Goal: Transaction & Acquisition: Purchase product/service

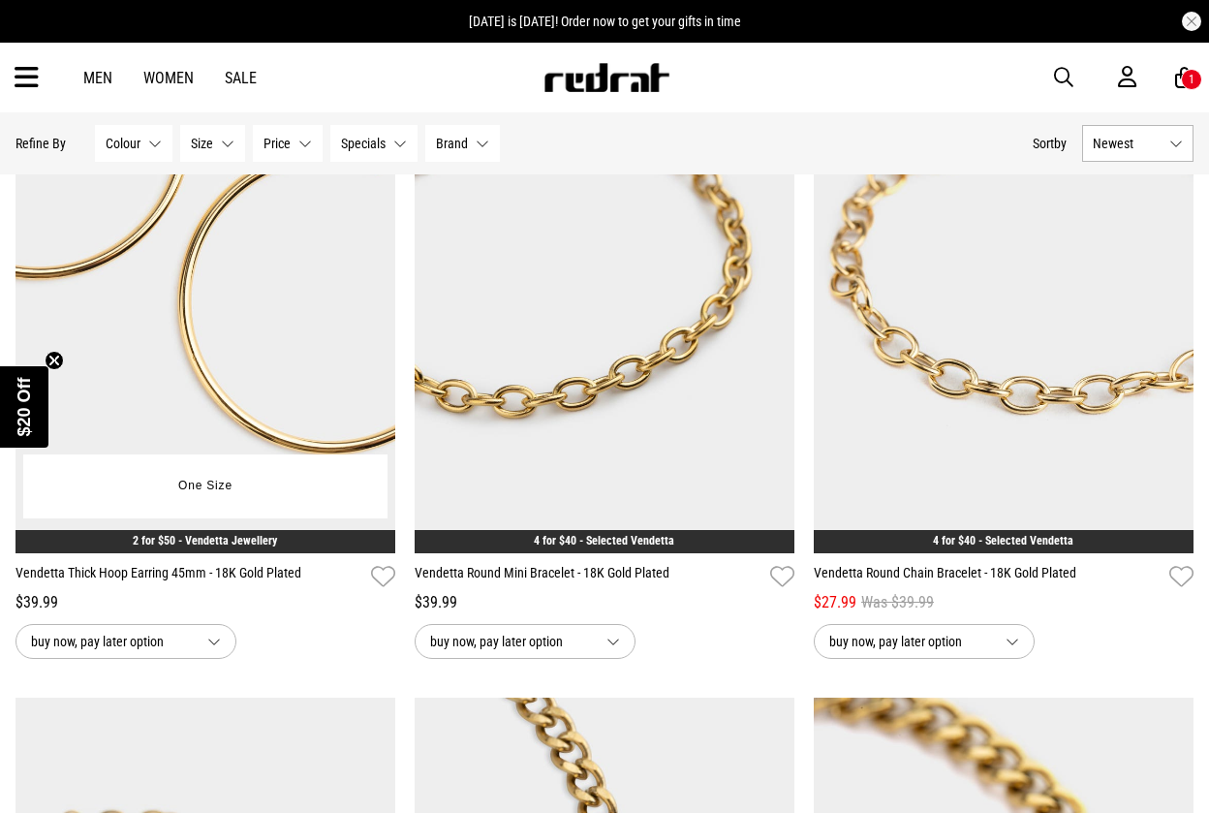
scroll to position [11110, 0]
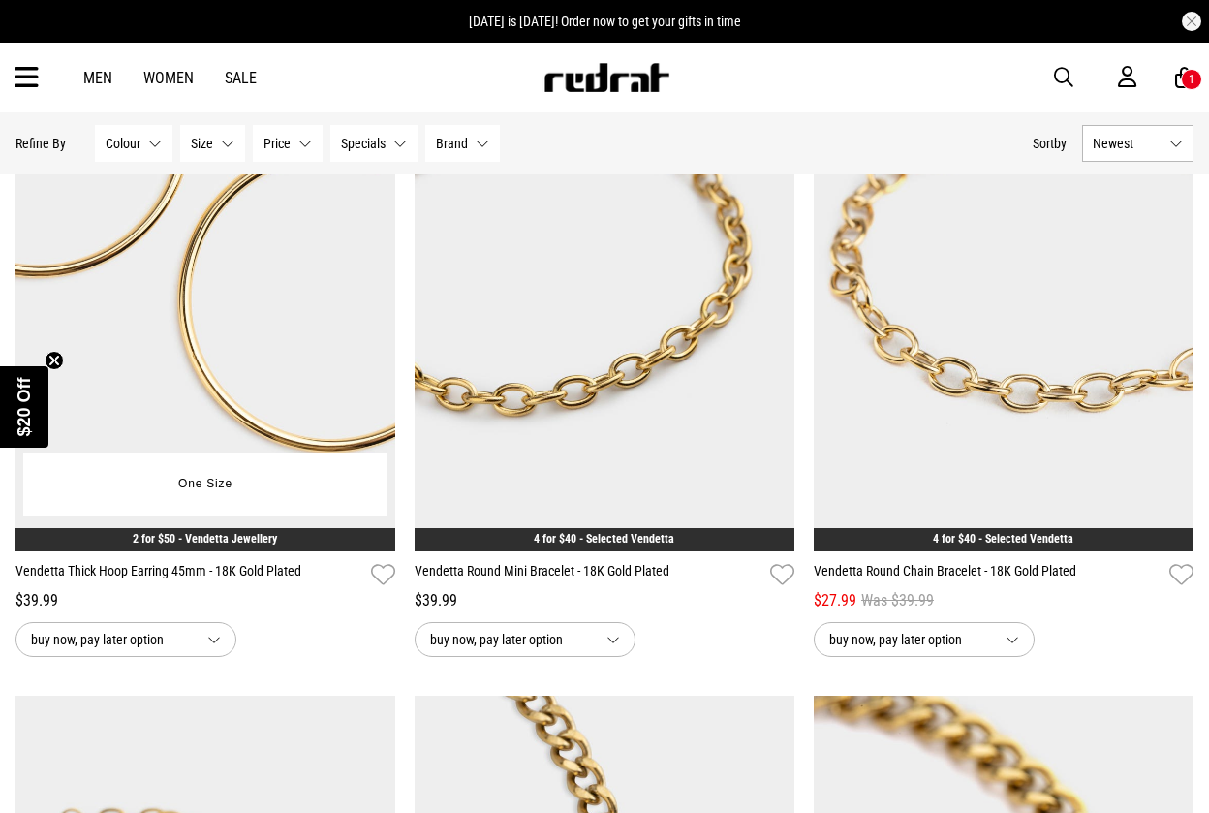
click at [204, 634] on button "buy now, pay later option" at bounding box center [126, 639] width 221 height 35
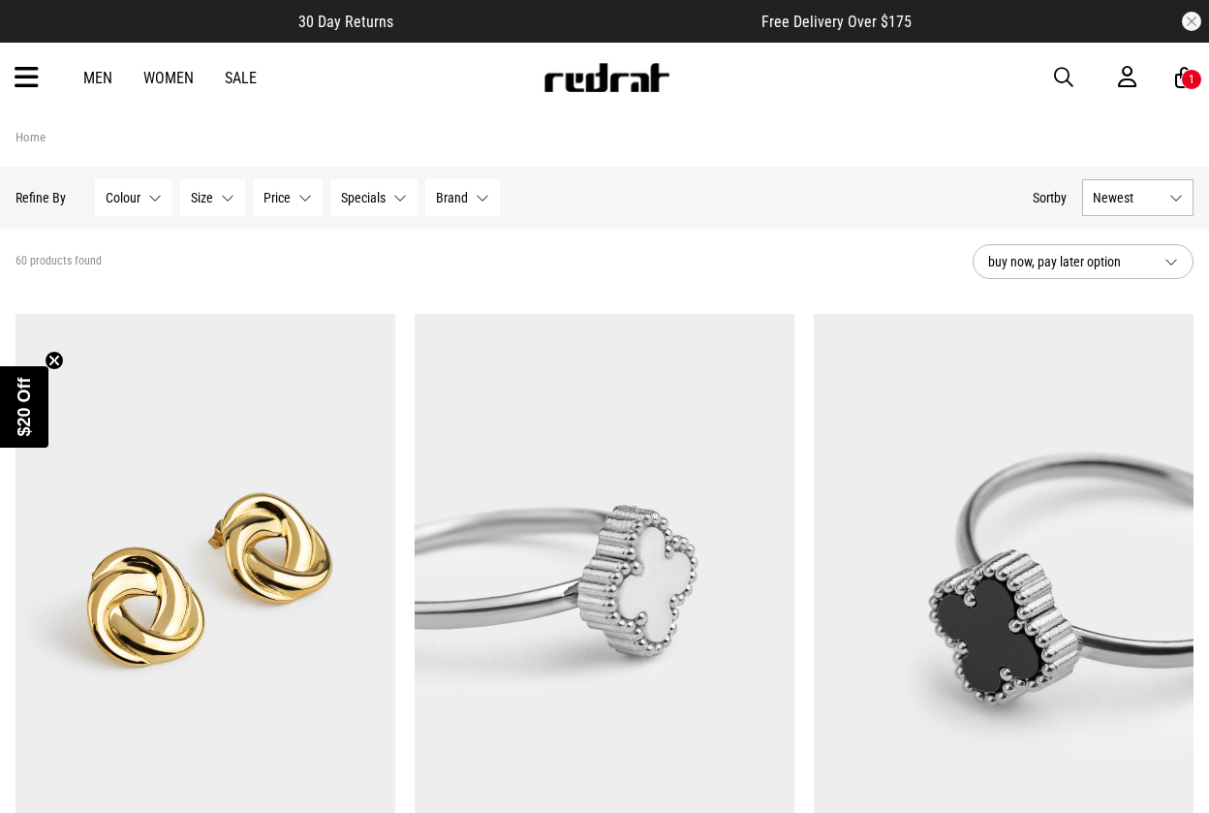
click at [23, 78] on icon at bounding box center [27, 78] width 24 height 32
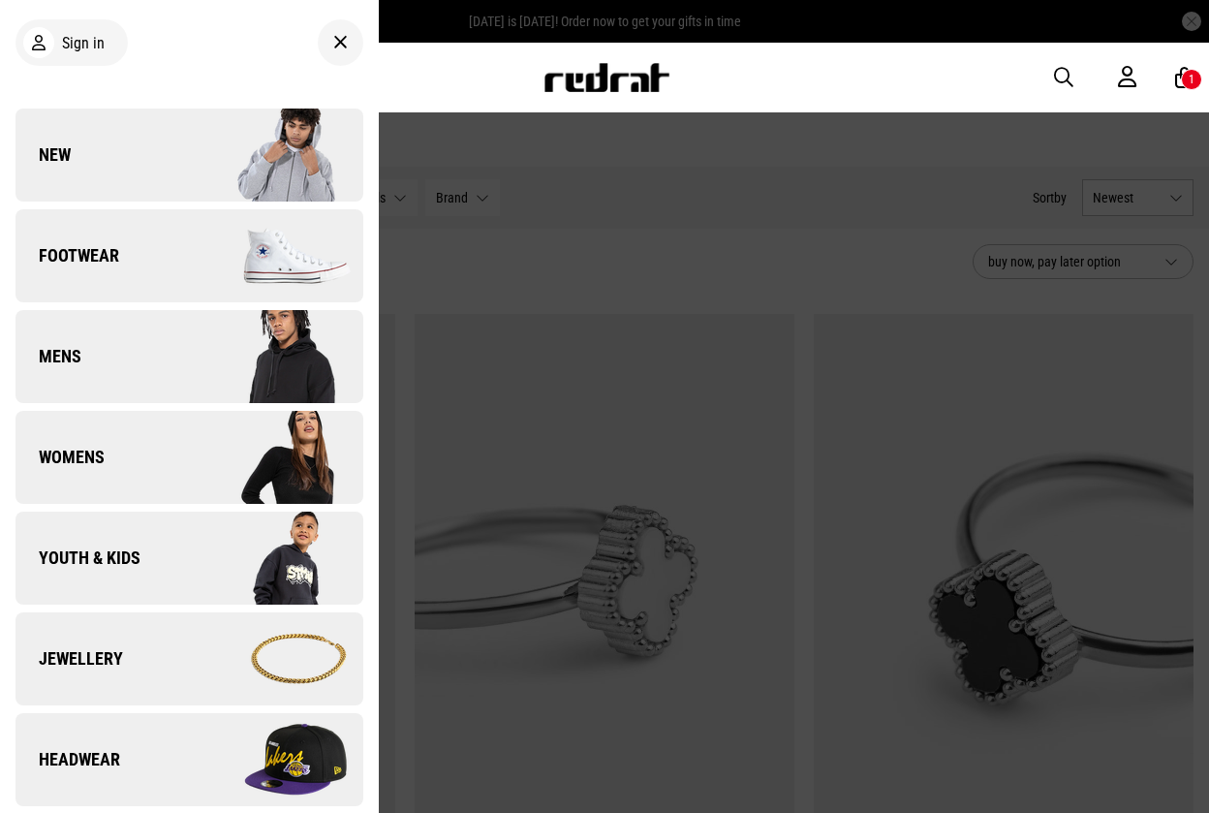
click at [95, 762] on span "Headwear" at bounding box center [68, 759] width 105 height 23
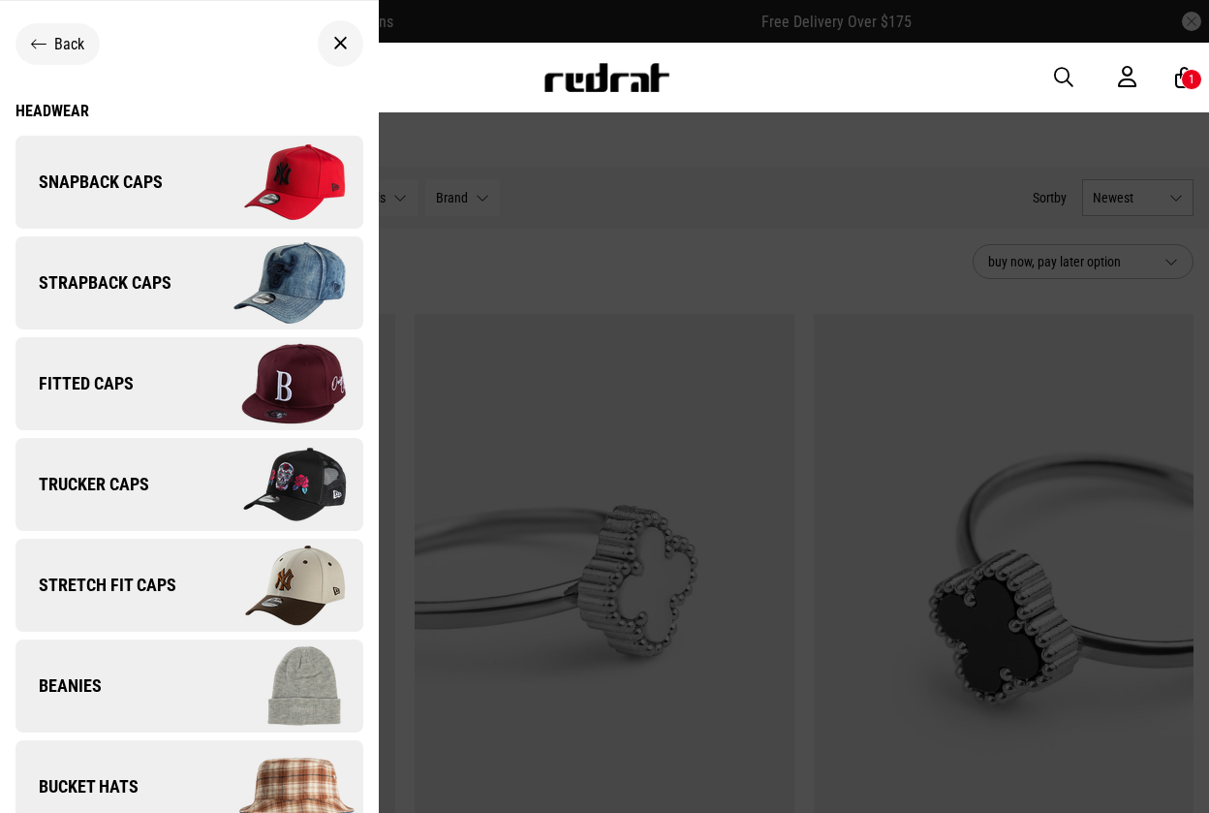
click at [128, 180] on span "Snapback Caps" at bounding box center [89, 182] width 147 height 23
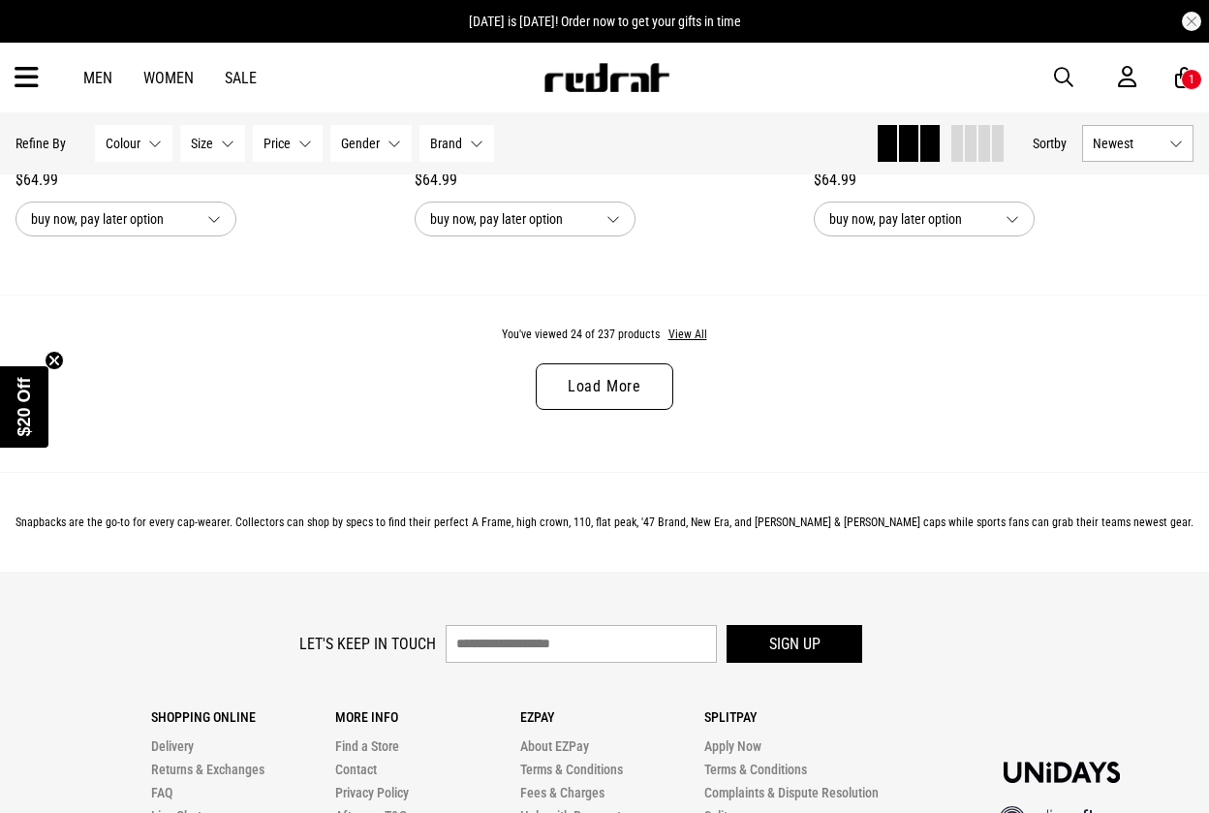
scroll to position [5476, 0]
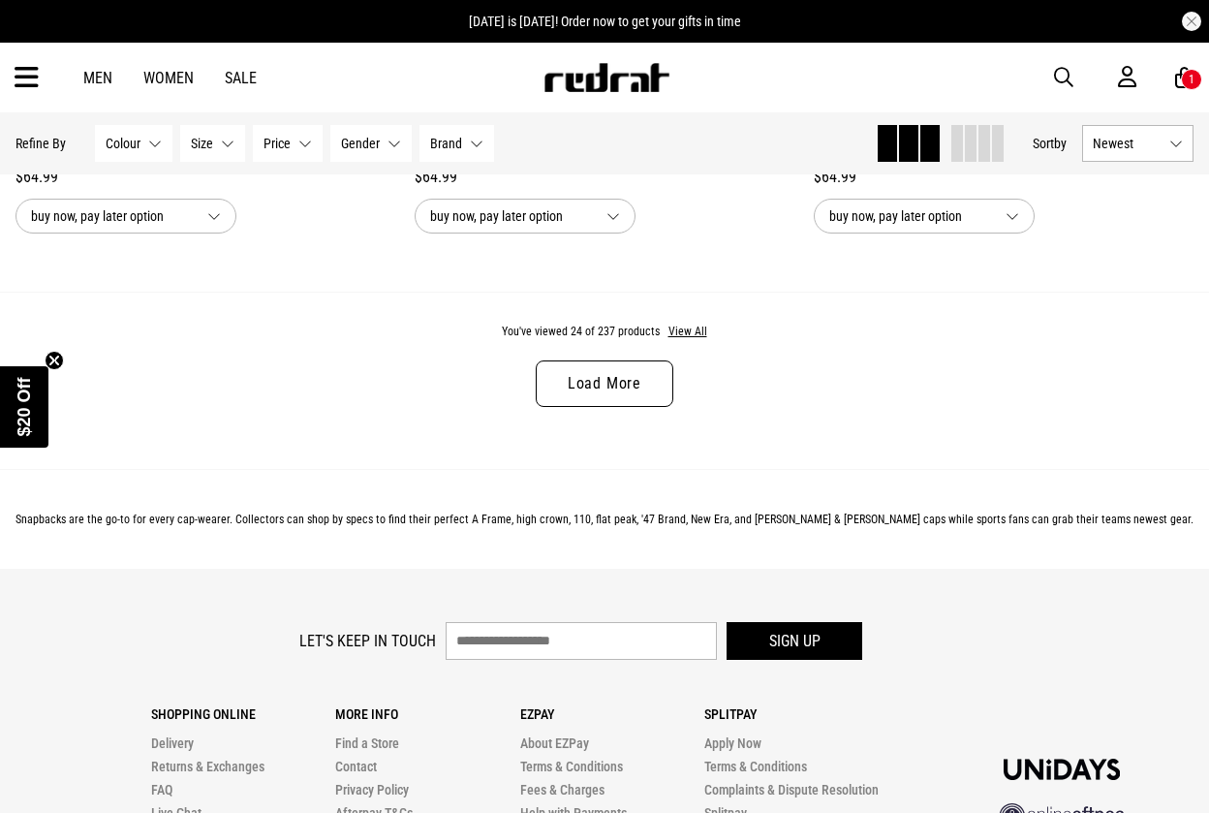
click at [642, 388] on link "Load More" at bounding box center [605, 383] width 138 height 47
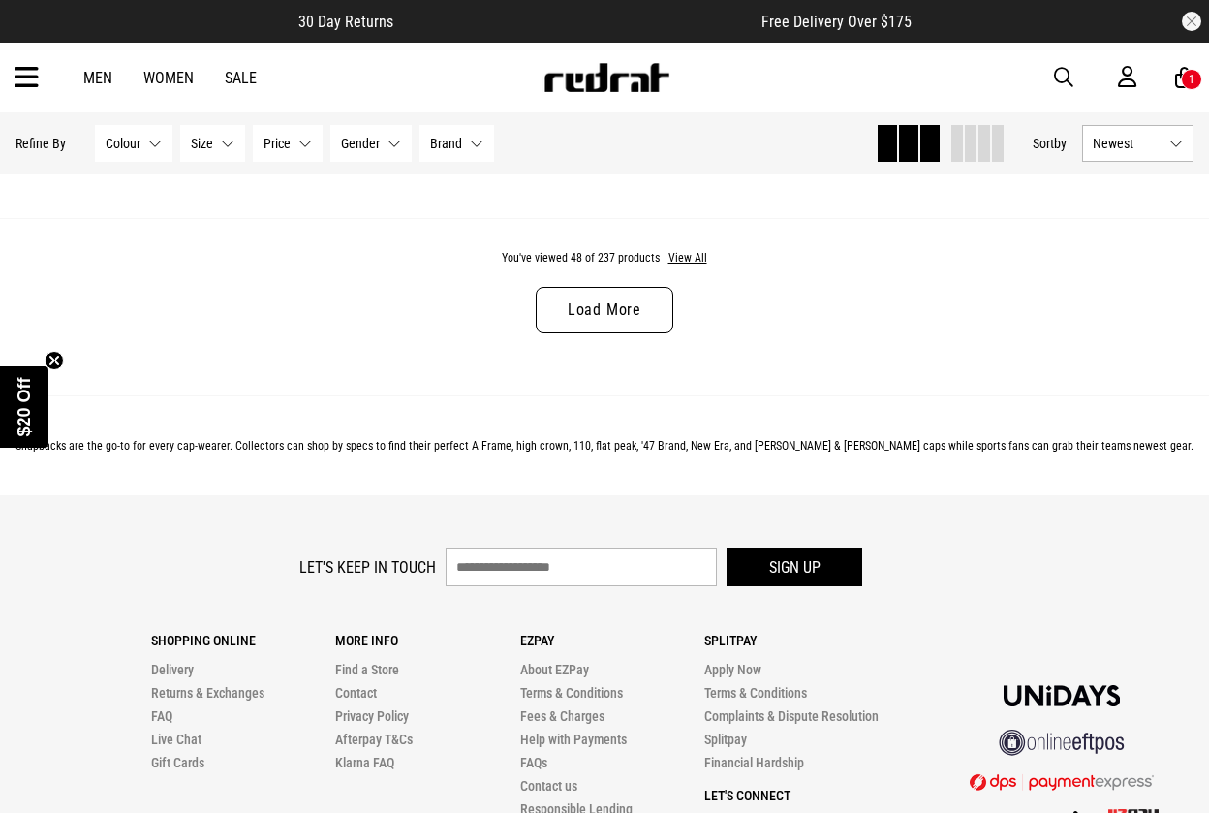
scroll to position [10992, 0]
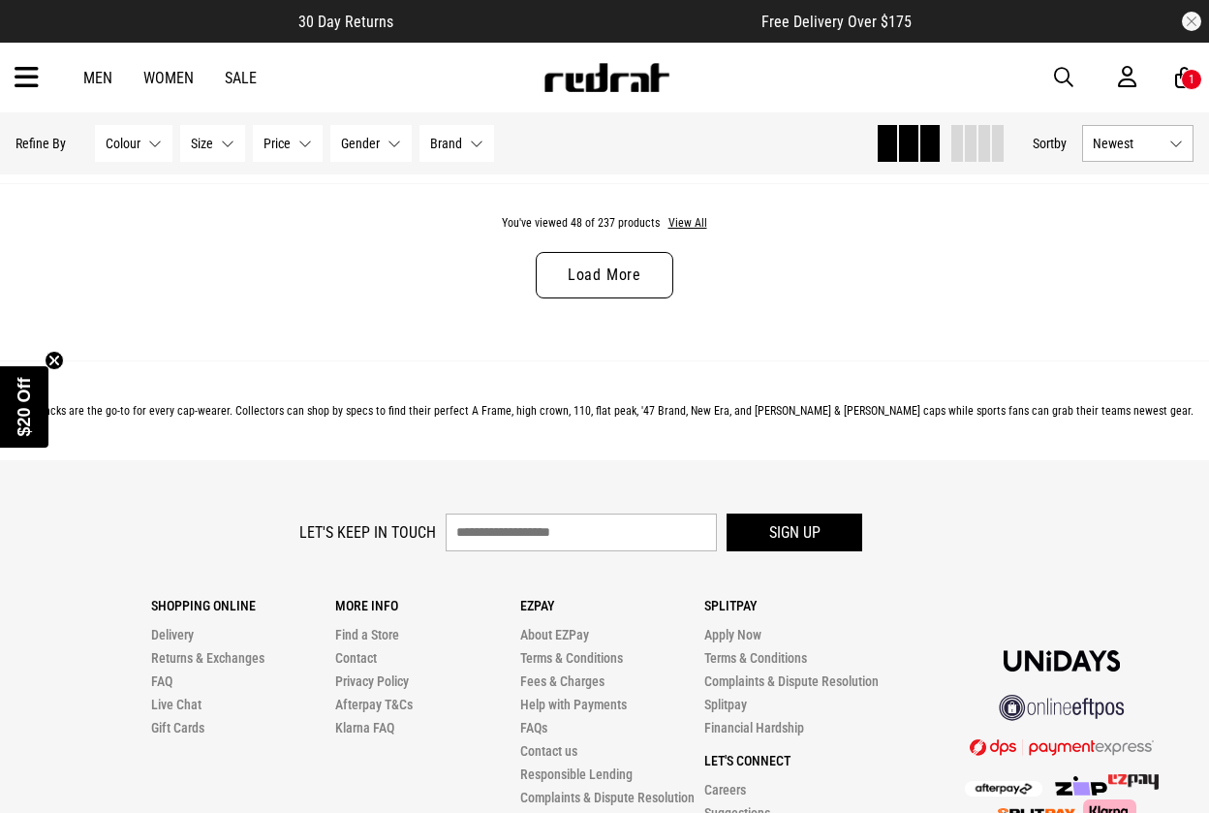
click at [629, 290] on link "Load More" at bounding box center [605, 275] width 138 height 47
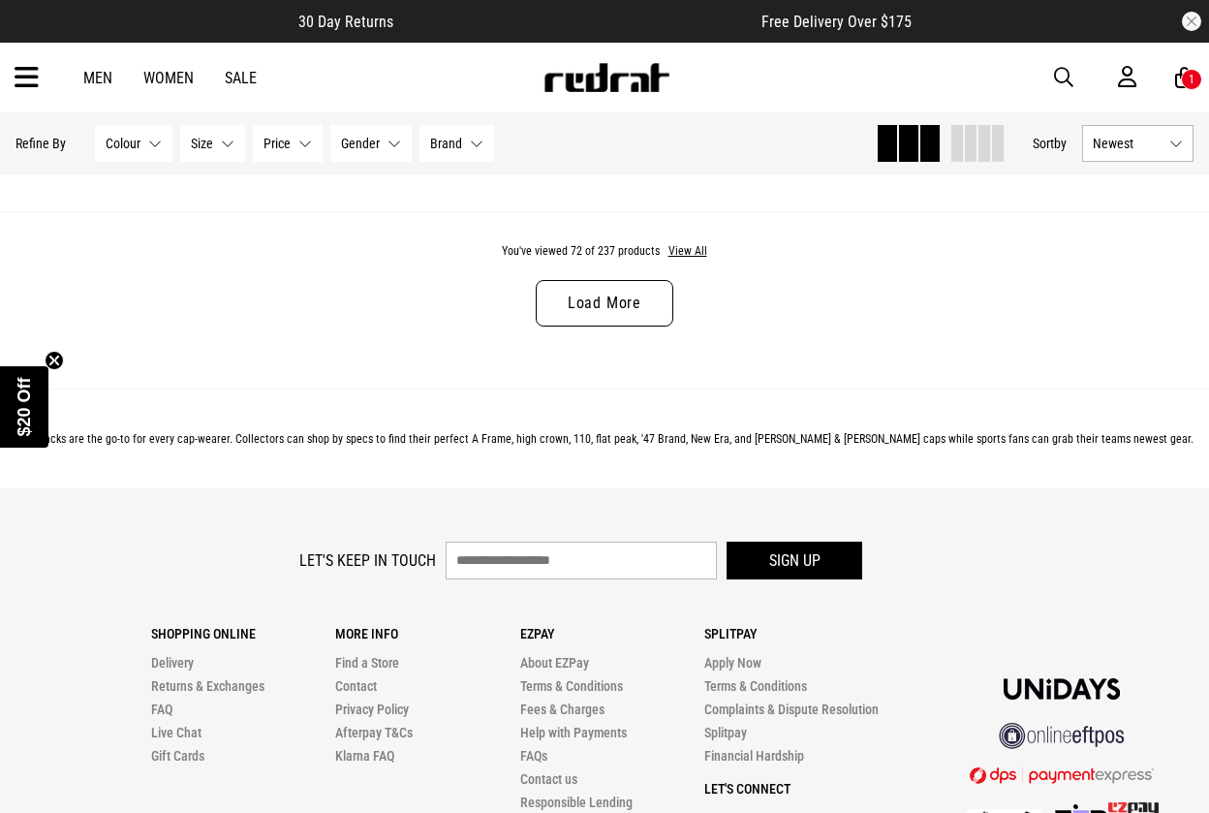
scroll to position [16372, 0]
click at [633, 297] on link "Load More" at bounding box center [605, 304] width 138 height 47
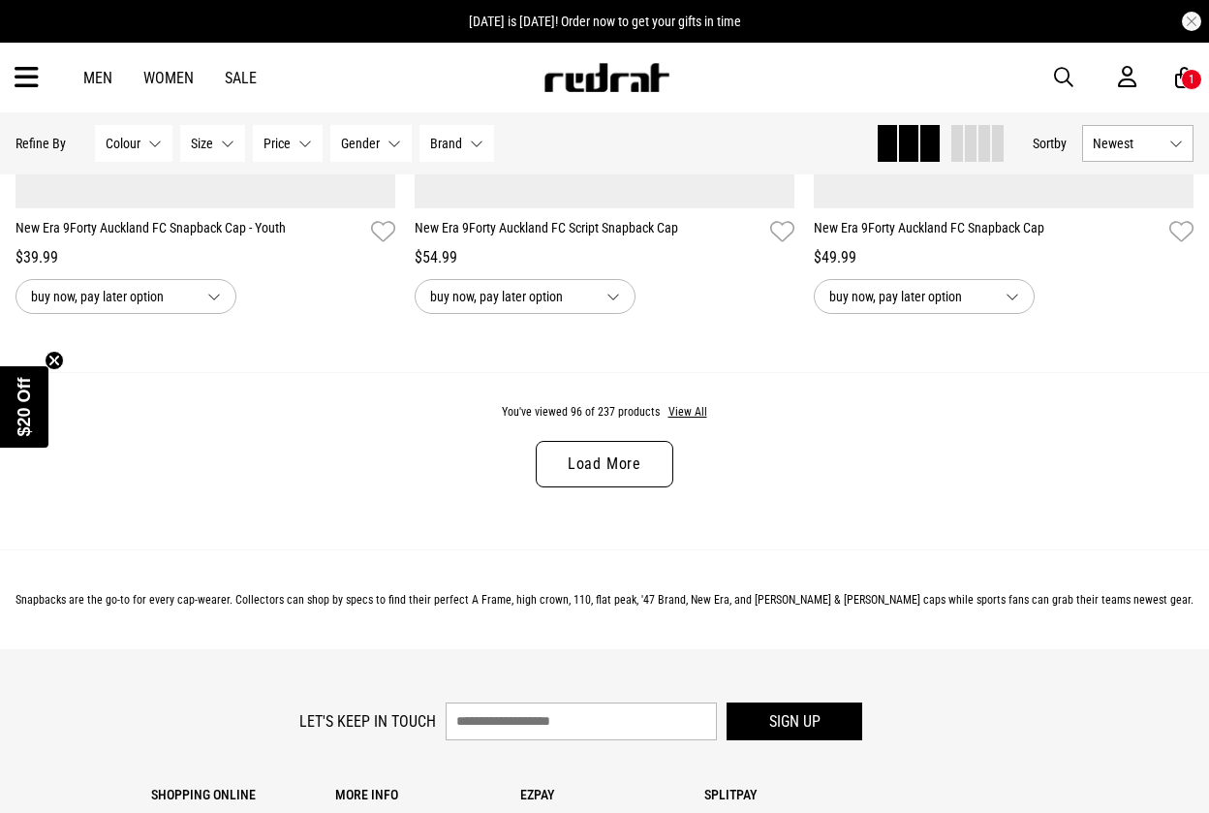
scroll to position [21621, 0]
click at [625, 458] on link "Load More" at bounding box center [605, 463] width 138 height 47
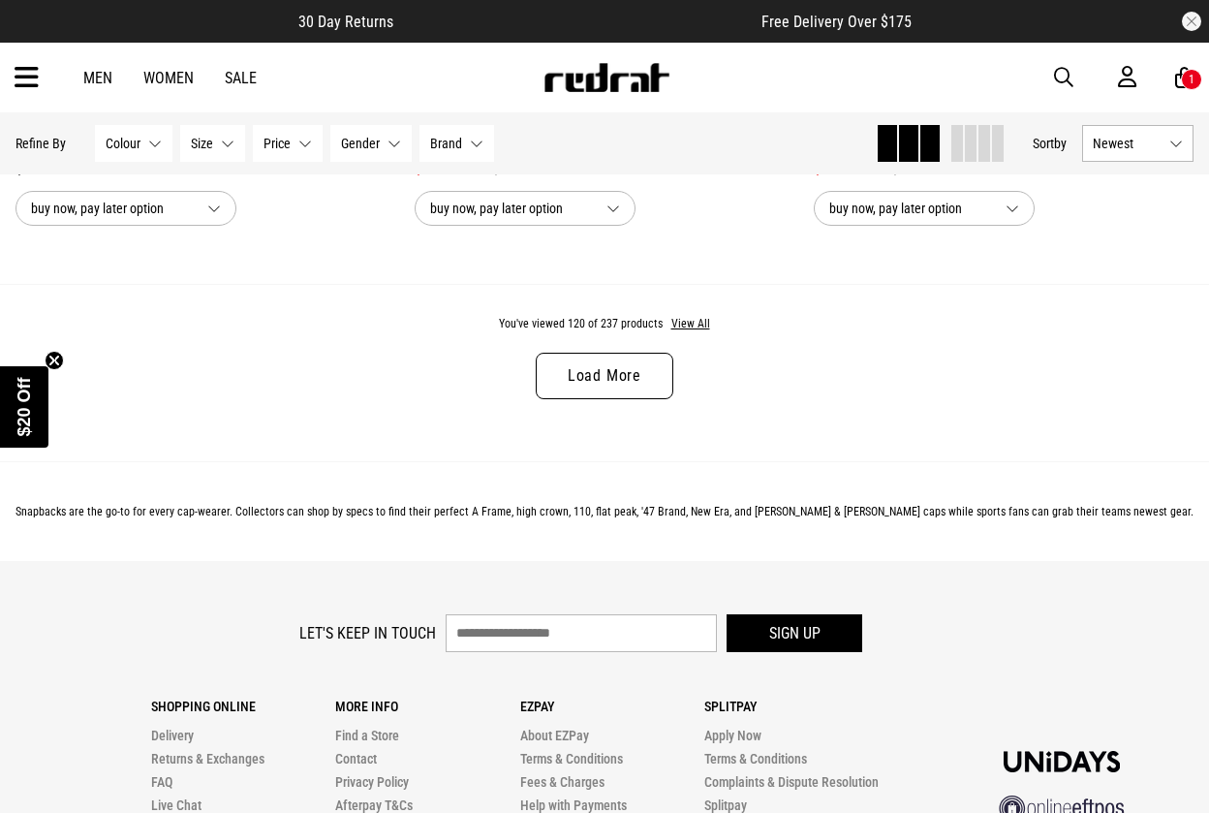
scroll to position [27110, 0]
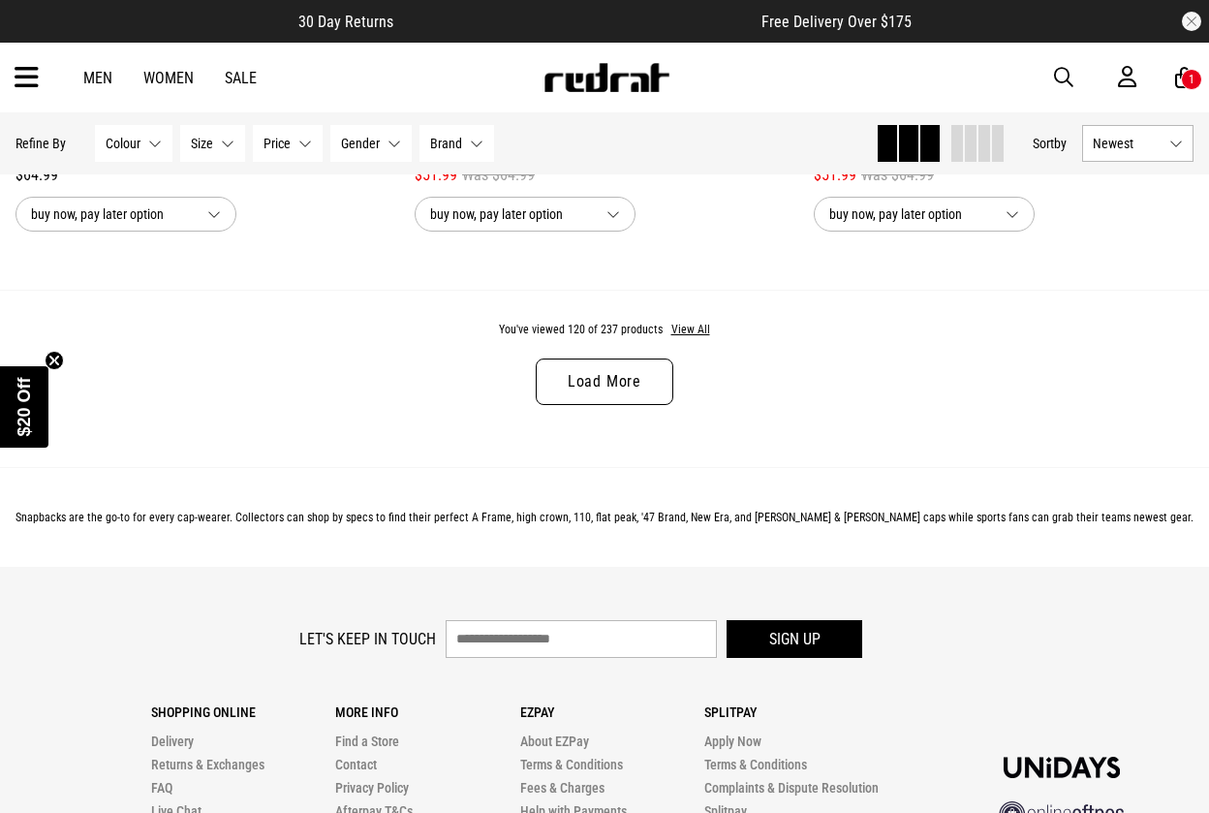
click at [626, 359] on link "Load More" at bounding box center [605, 381] width 138 height 47
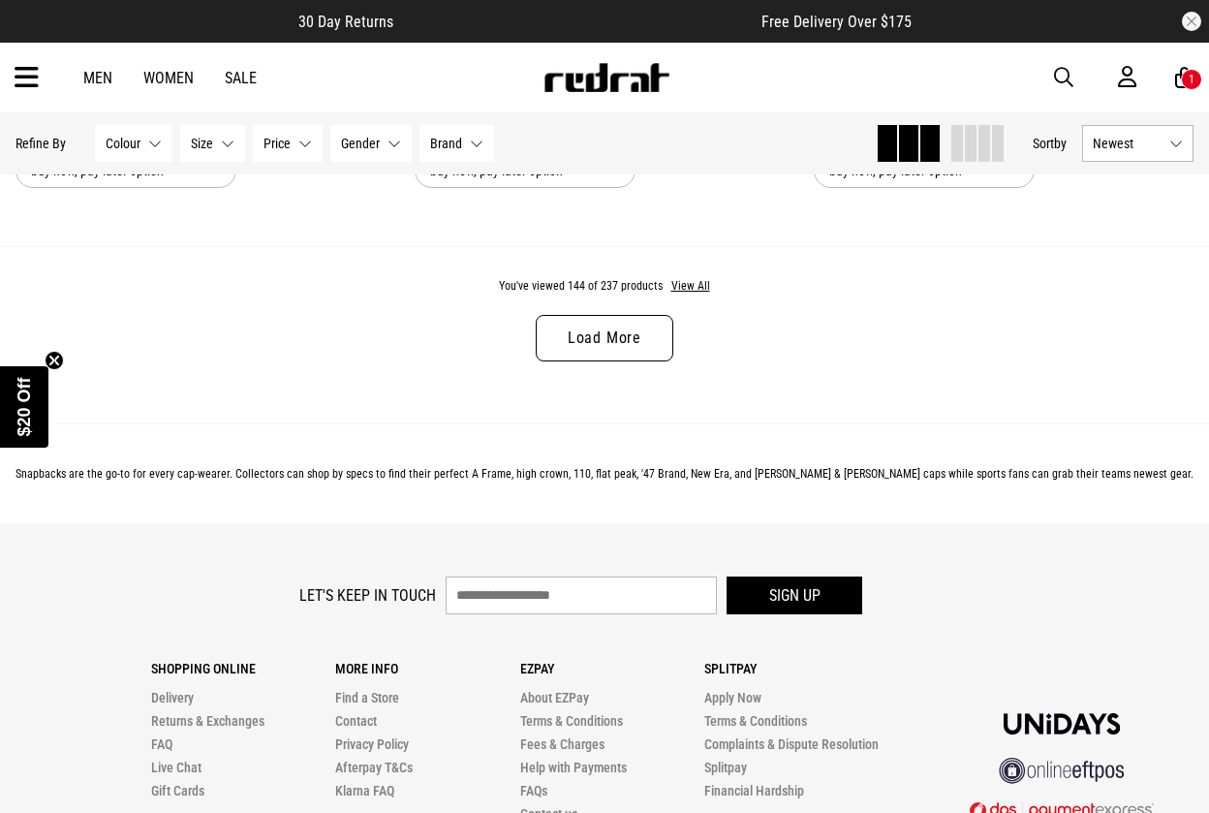
scroll to position [32562, 0]
click at [623, 321] on link "Load More" at bounding box center [605, 337] width 138 height 47
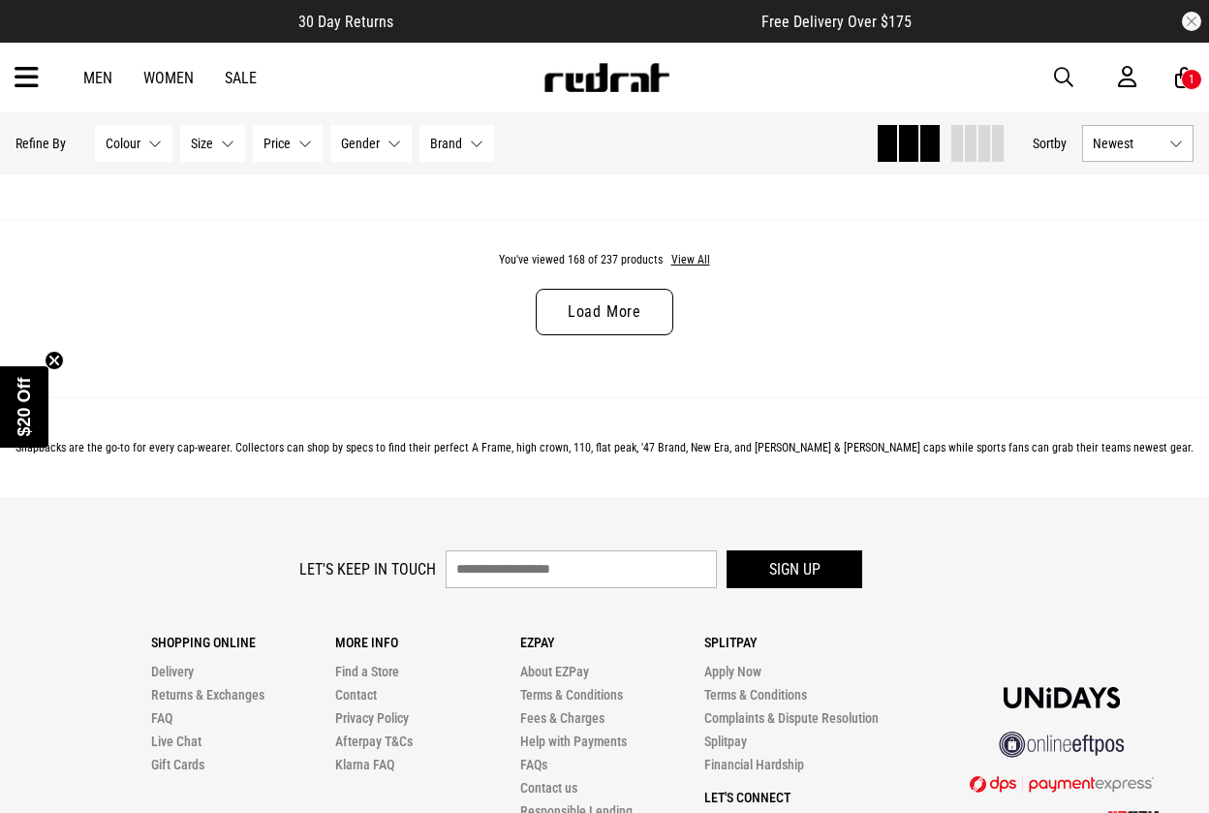
scroll to position [37997, 0]
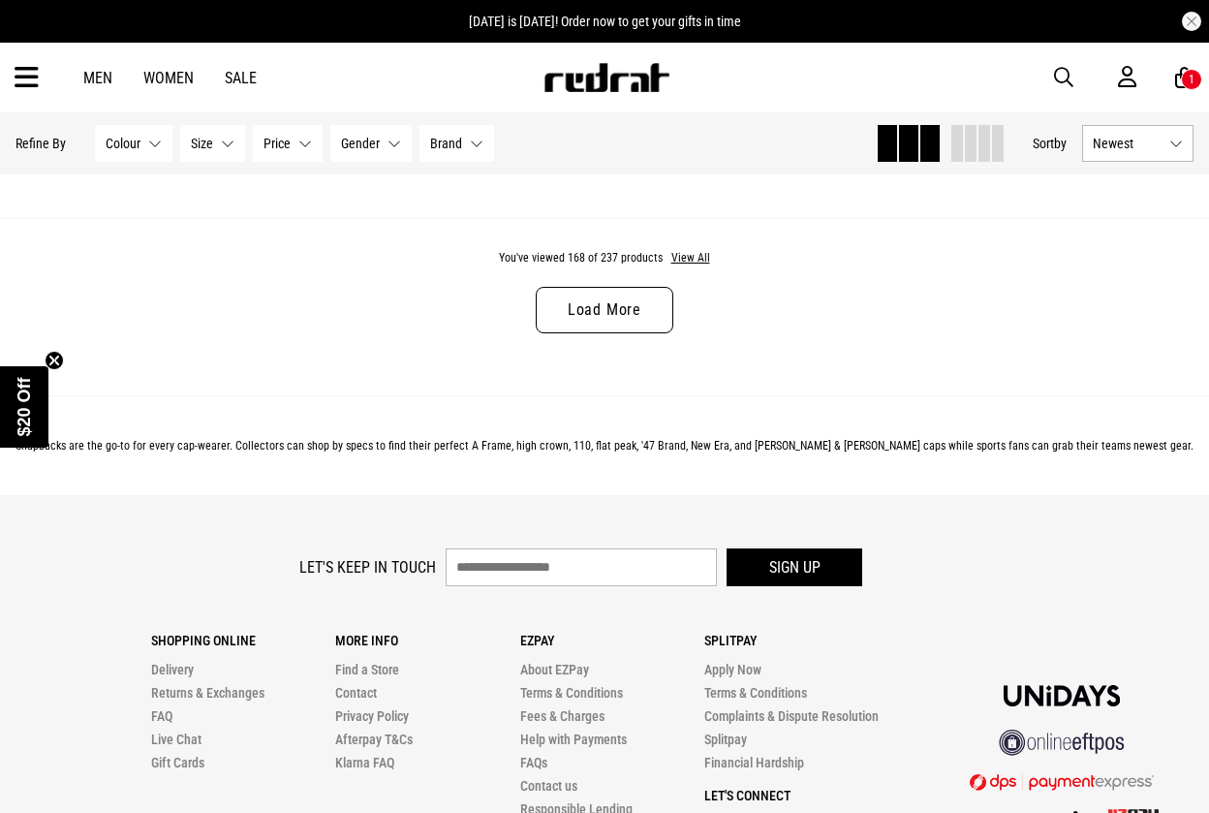
click at [565, 303] on link "Load More" at bounding box center [605, 310] width 138 height 47
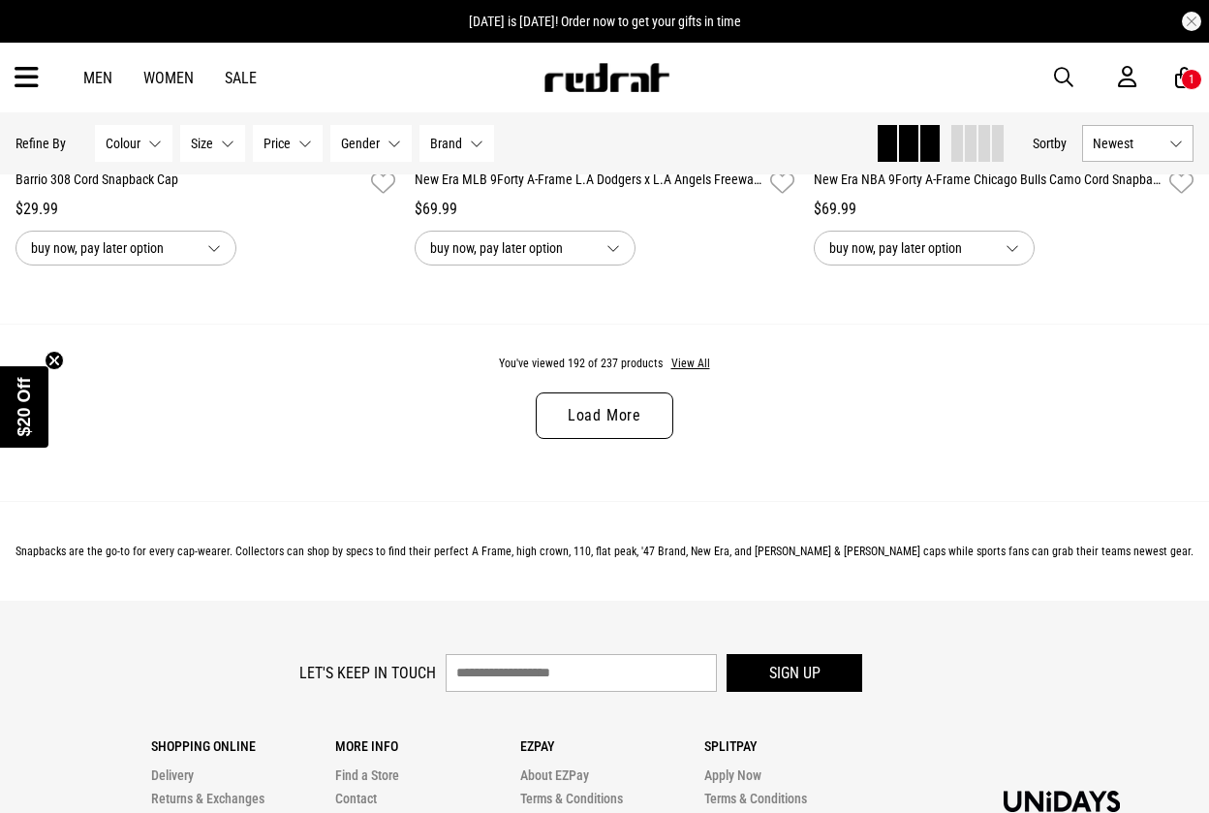
scroll to position [43303, 0]
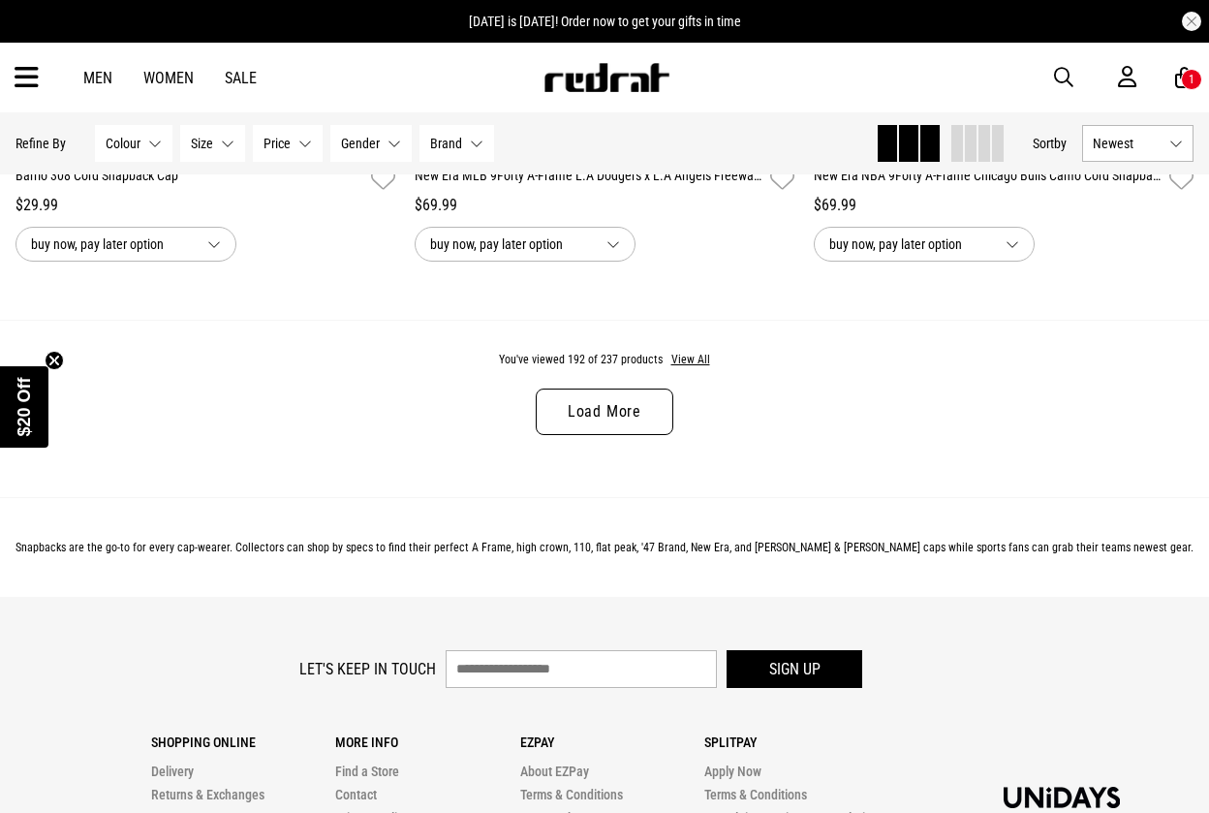
click at [586, 414] on link "Load More" at bounding box center [605, 411] width 138 height 47
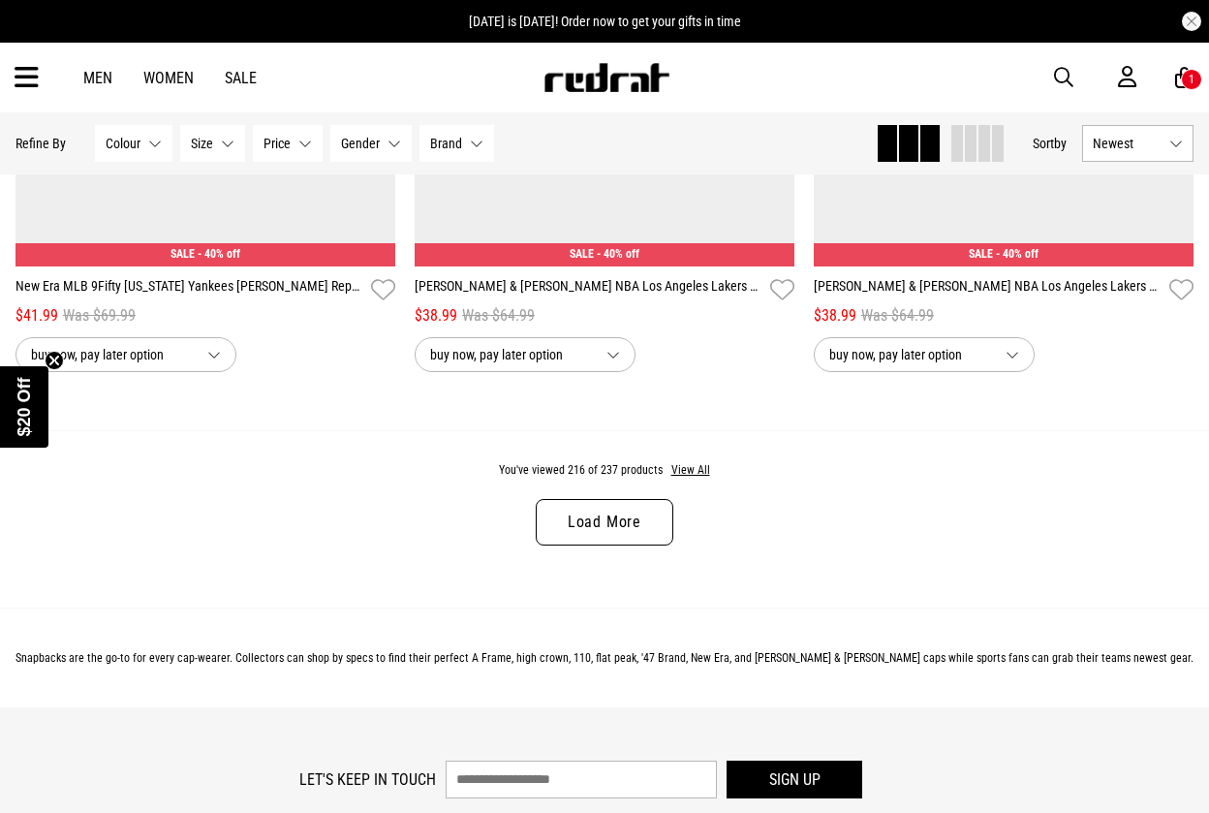
scroll to position [48601, 0]
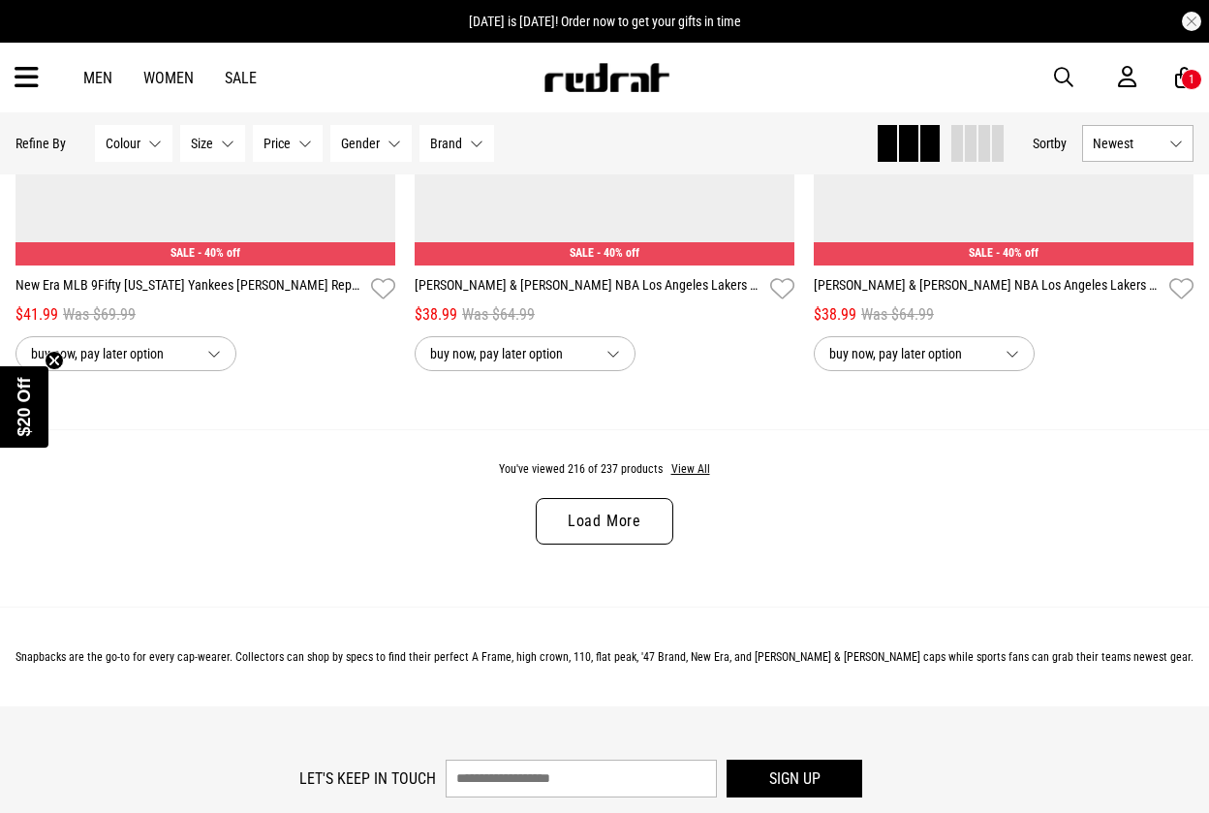
click at [578, 516] on link "Load More" at bounding box center [605, 521] width 138 height 47
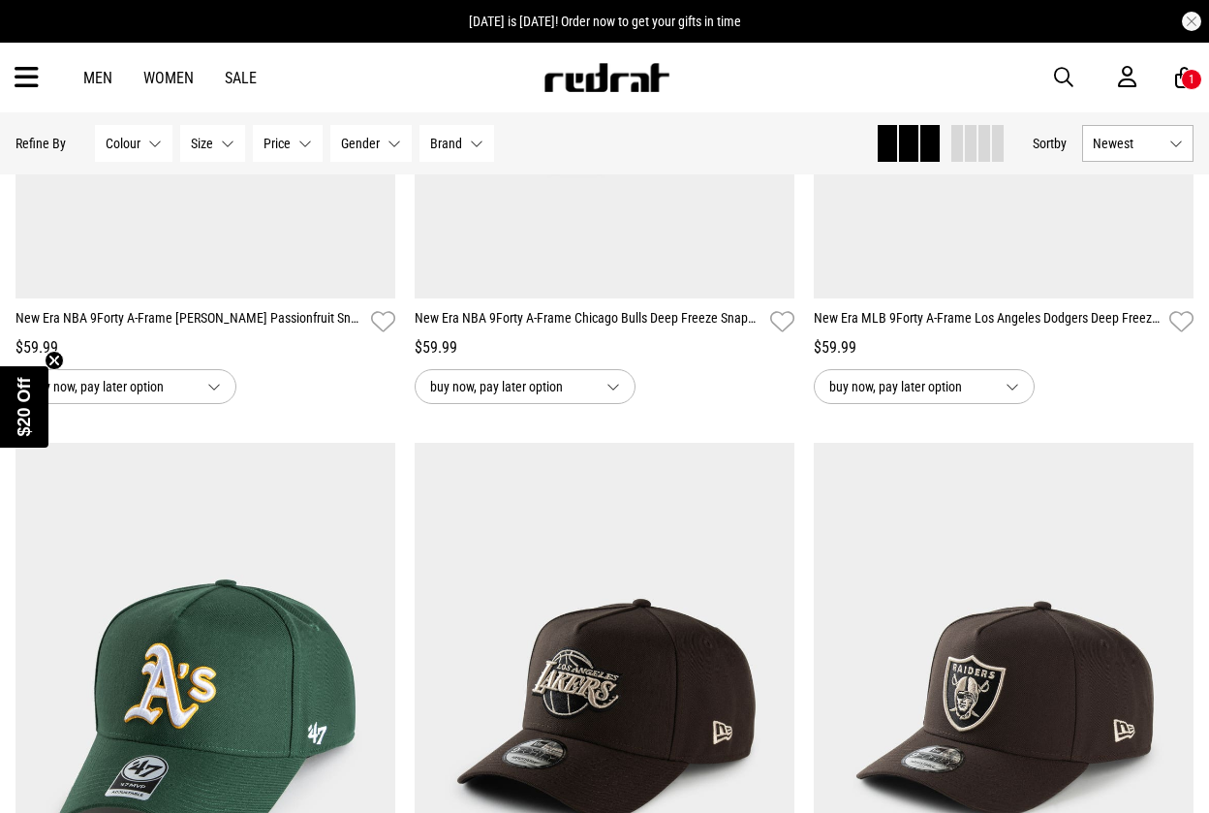
scroll to position [50587, 0]
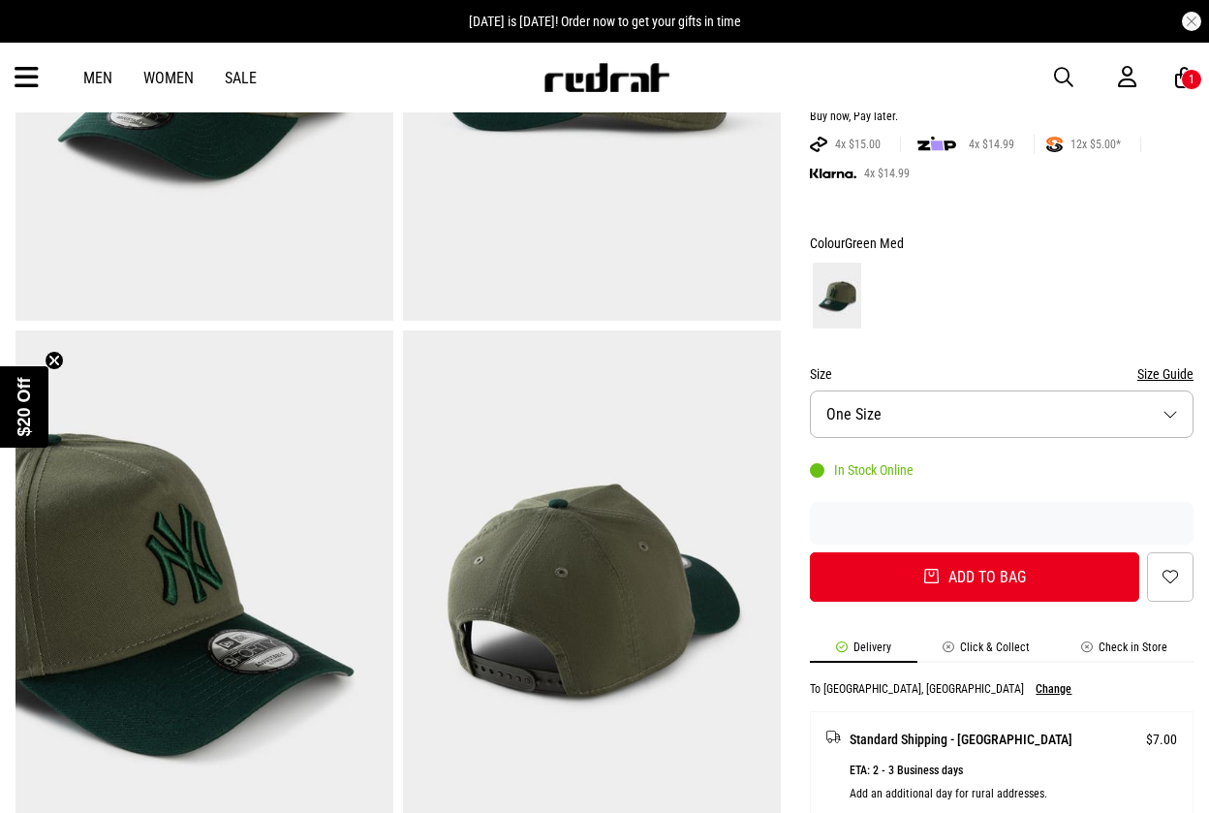
scroll to position [381, 0]
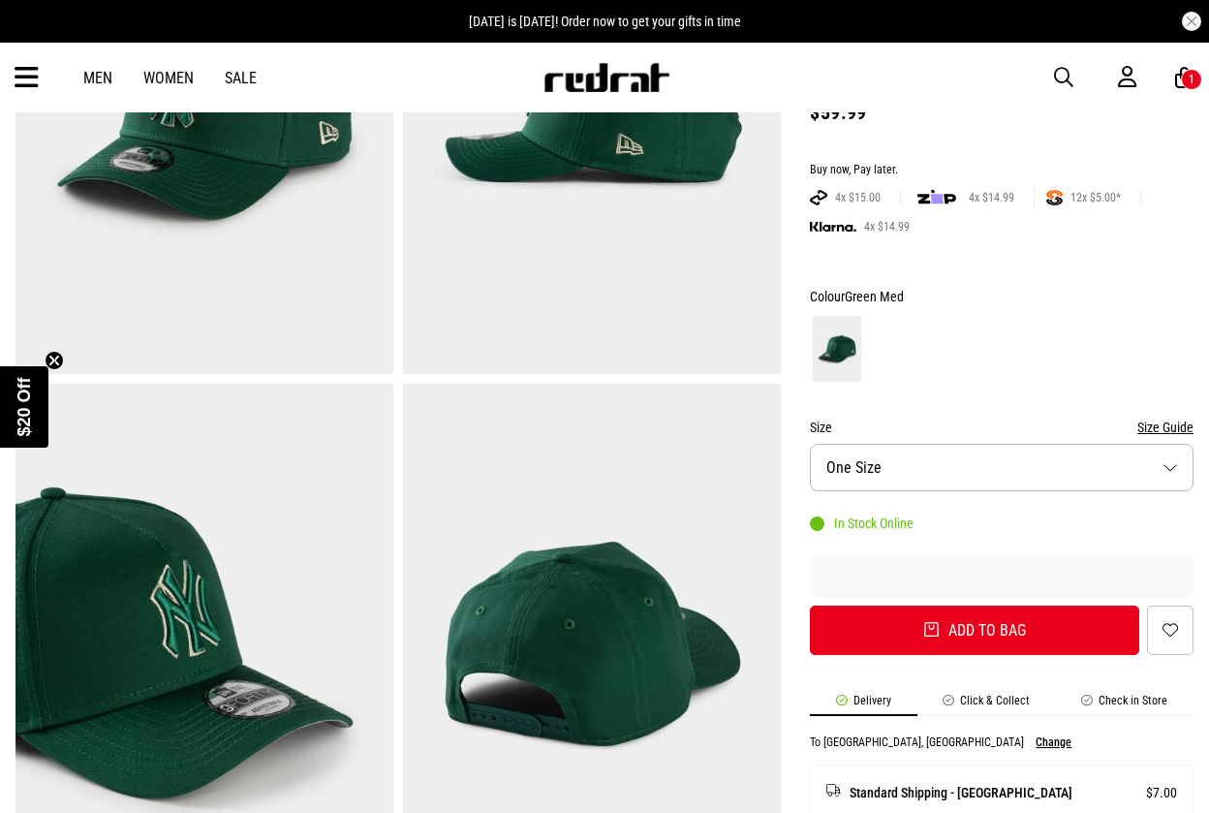
scroll to position [353, 0]
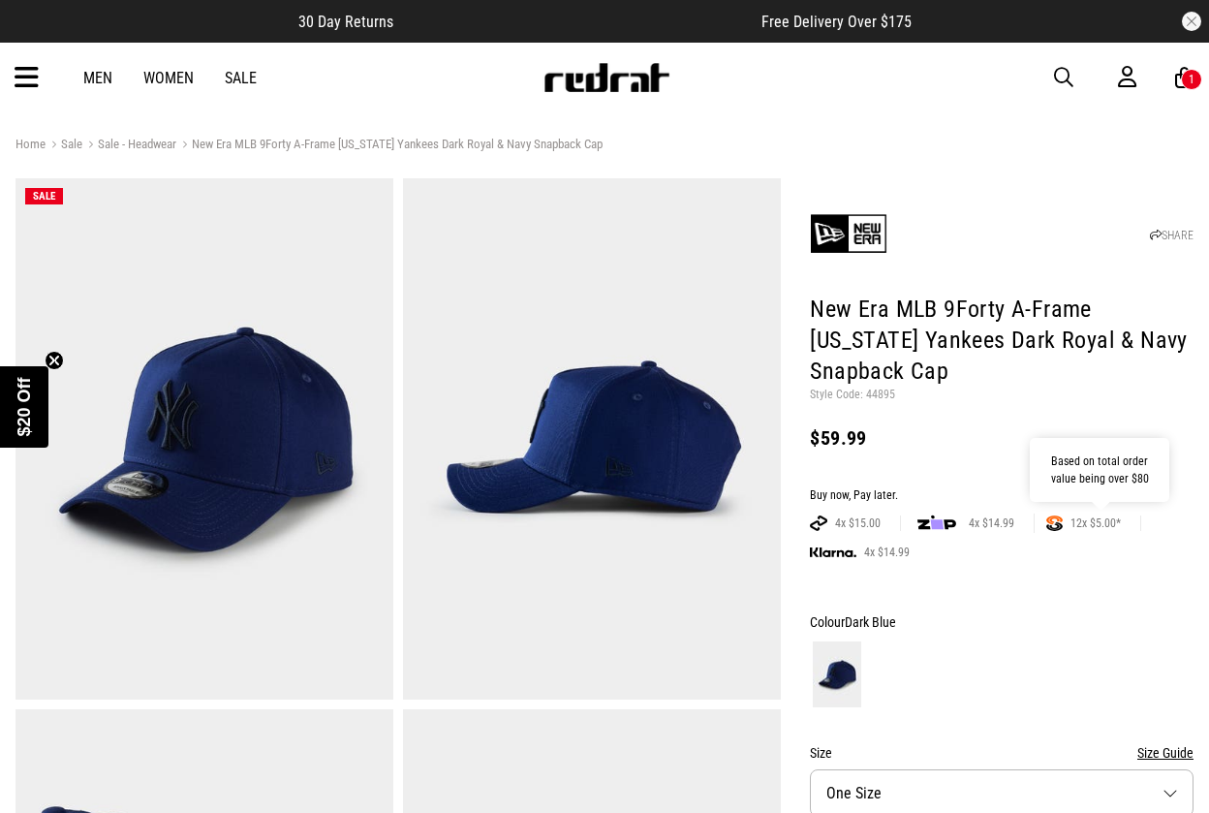
click at [1058, 522] on img at bounding box center [1054, 523] width 16 height 16
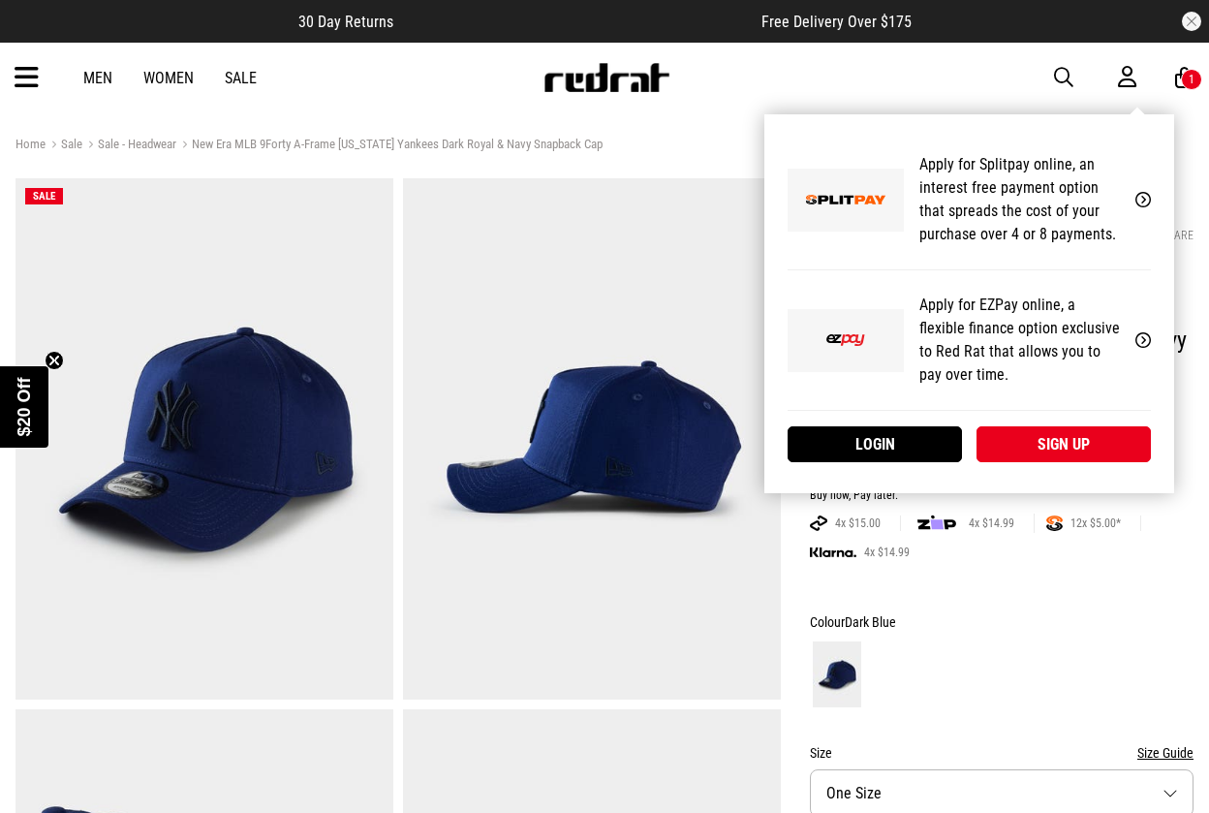
click at [1126, 80] on icon at bounding box center [1127, 77] width 18 height 24
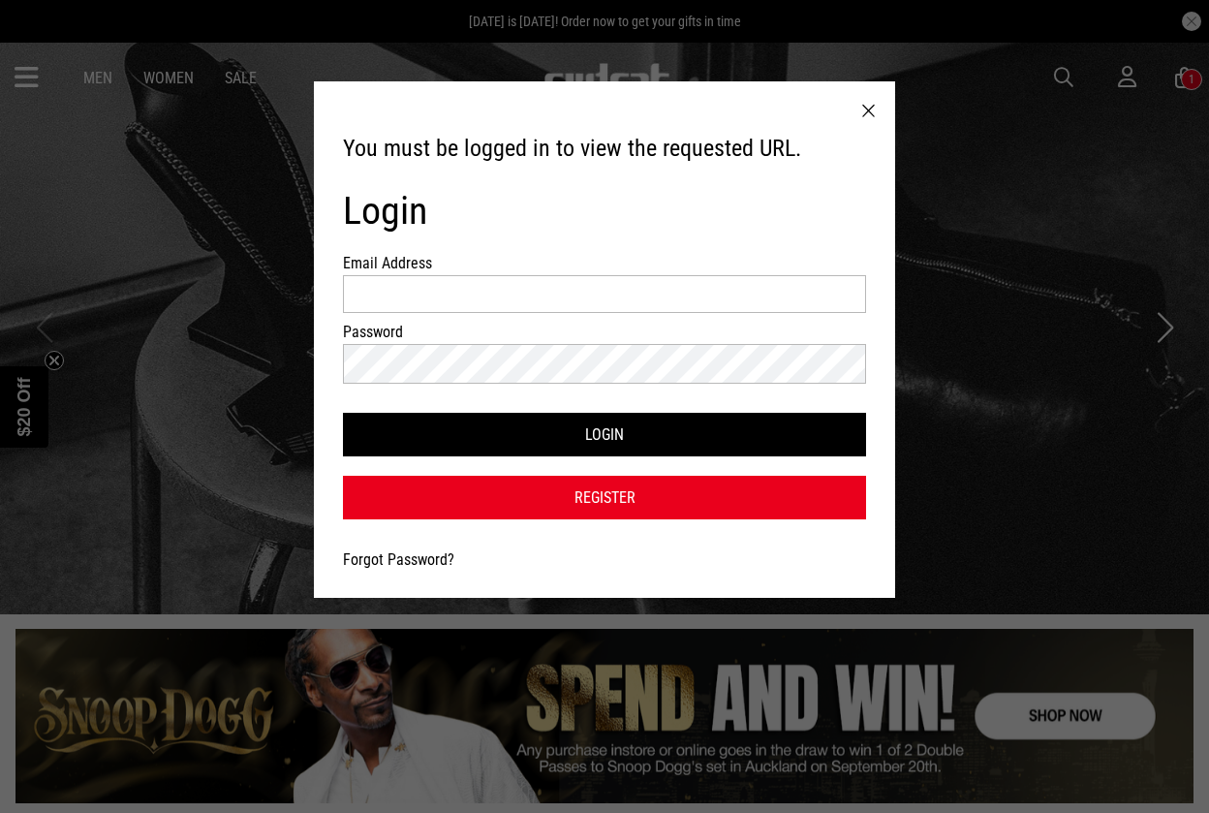
click at [864, 112] on div at bounding box center [868, 111] width 53 height 60
